Goal: Task Accomplishment & Management: Use online tool/utility

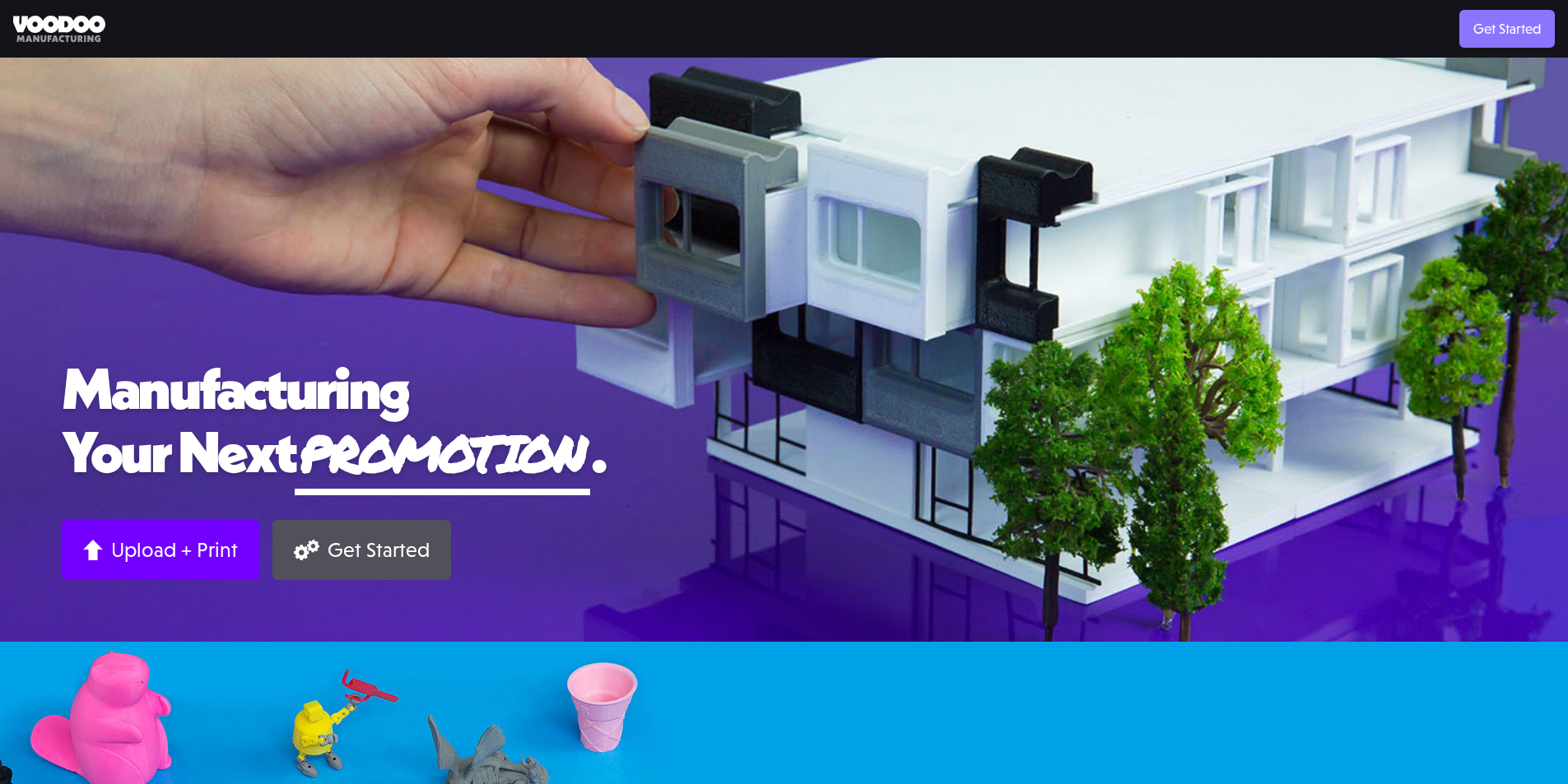
click at [1527, 31] on link "Get Started" at bounding box center [1507, 28] width 95 height 38
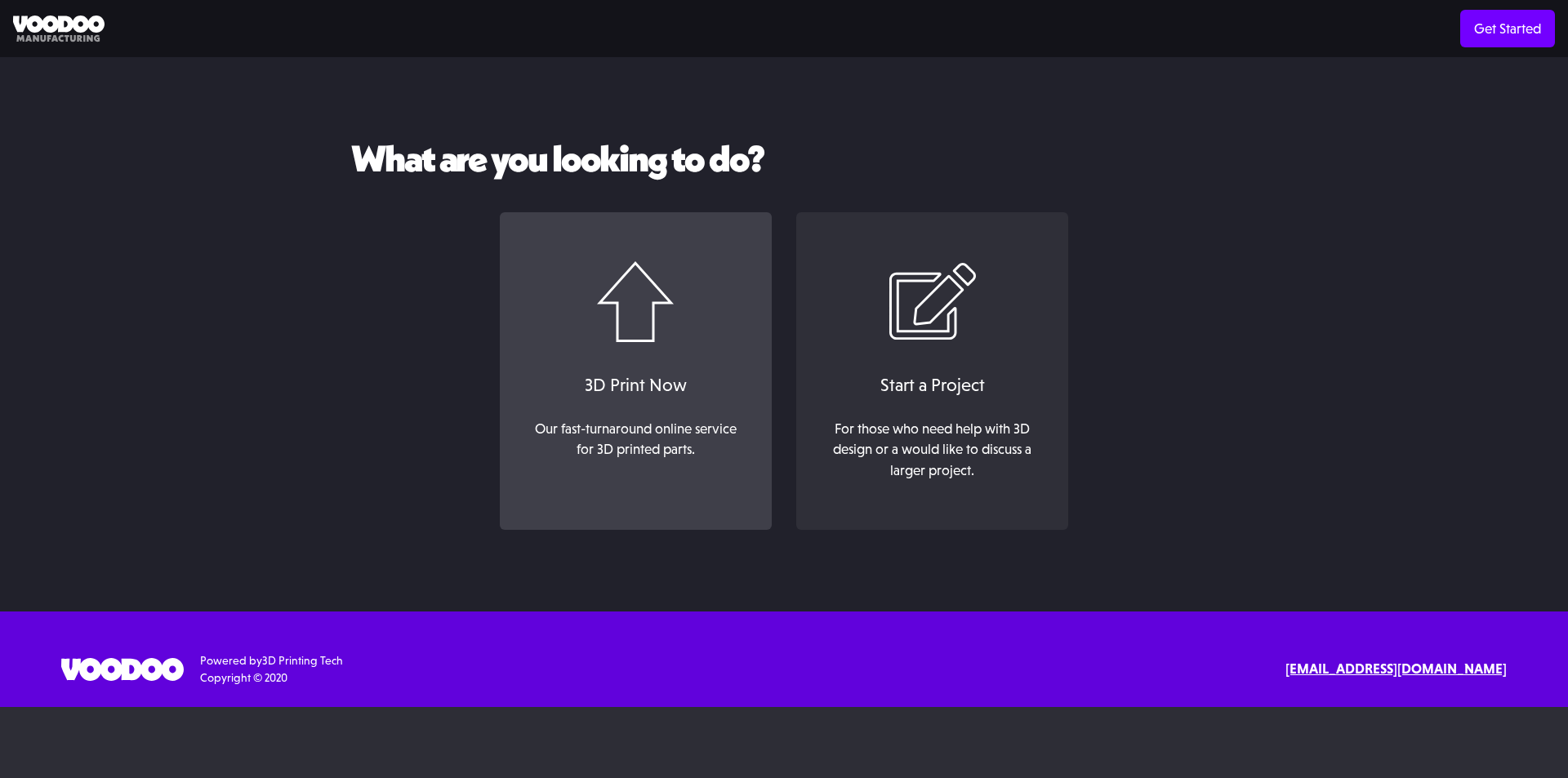
click at [629, 388] on div "3D Print Now" at bounding box center [635, 385] width 239 height 27
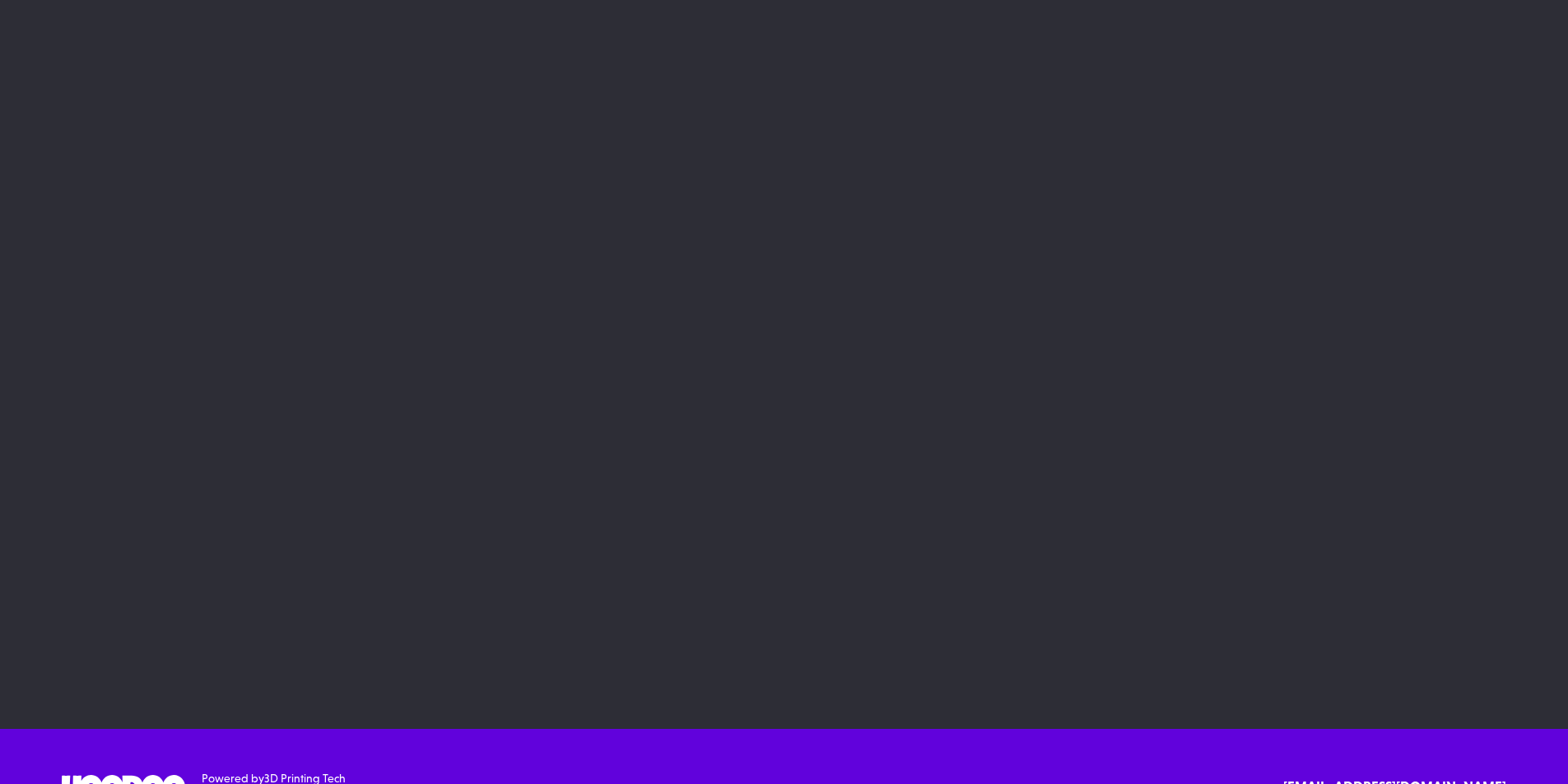
scroll to position [83, 0]
